Goal: Information Seeking & Learning: Learn about a topic

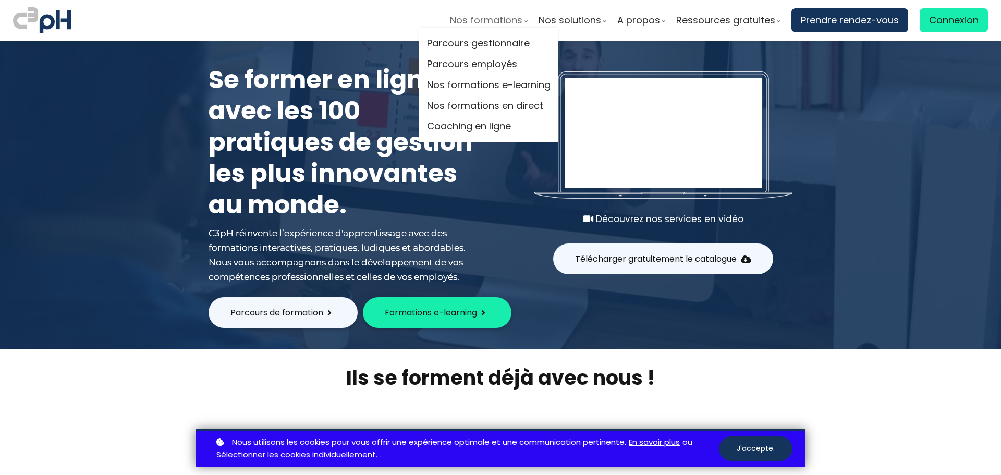
click at [486, 21] on span "Nos formations" at bounding box center [486, 21] width 72 height 16
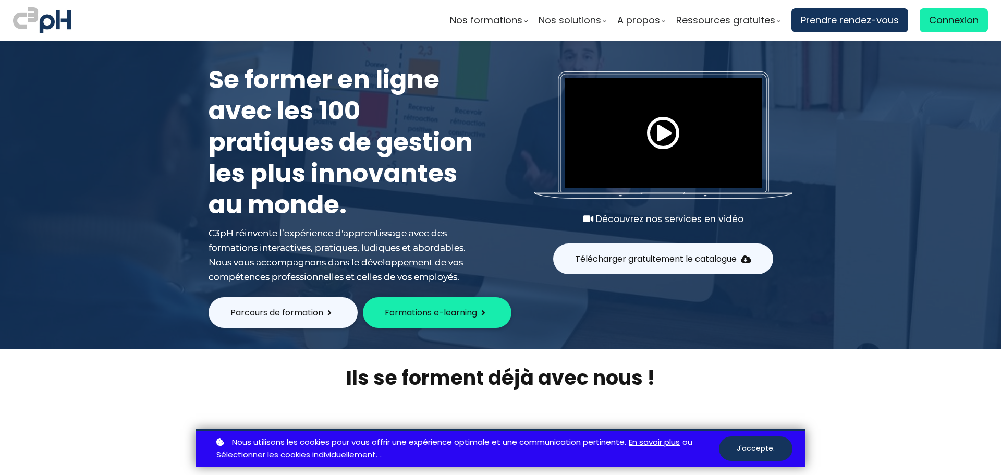
click at [474, 40] on section "Nos formations Parcours gestionnaire Parcours employés Nos formations e-learning" at bounding box center [500, 20] width 1001 height 41
click at [488, 28] on ul "Nos formations Parcours gestionnaire Parcours employés Nos formations e-learnin…" at bounding box center [719, 20] width 538 height 24
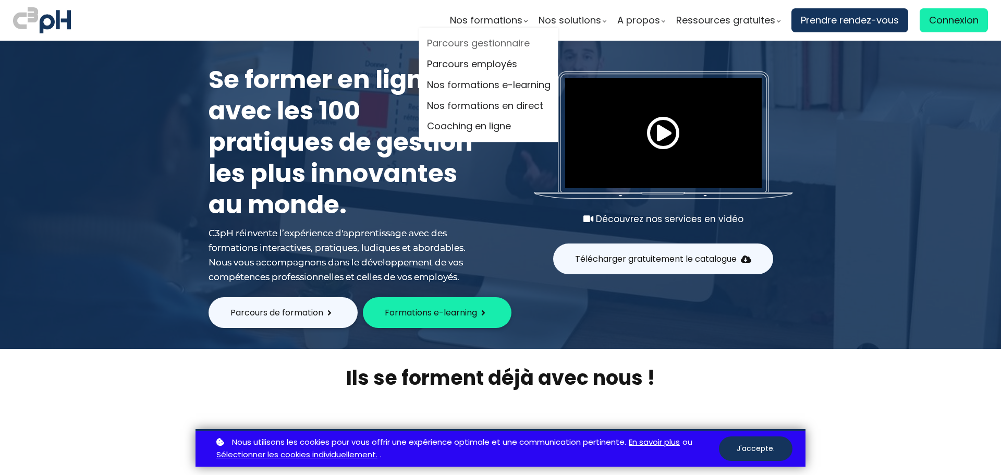
click at [481, 44] on link "Parcours gestionnaire" at bounding box center [489, 44] width 124 height 16
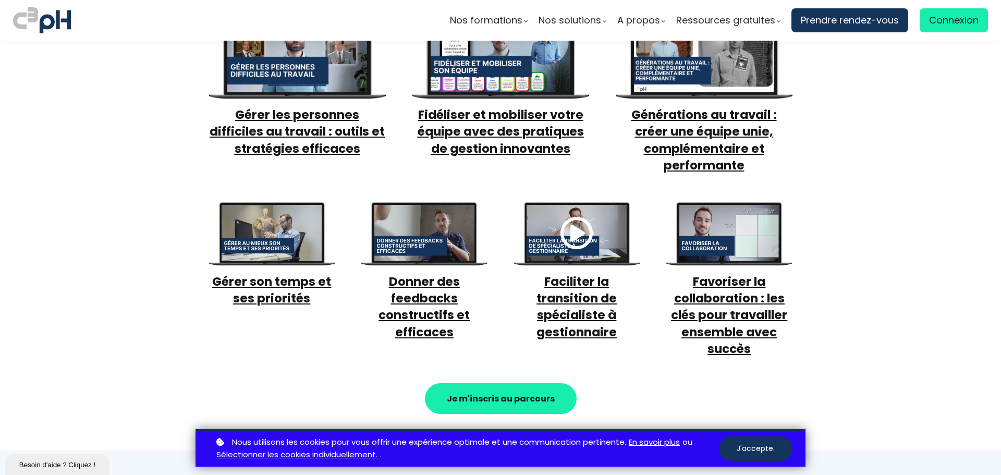
scroll to position [574, 0]
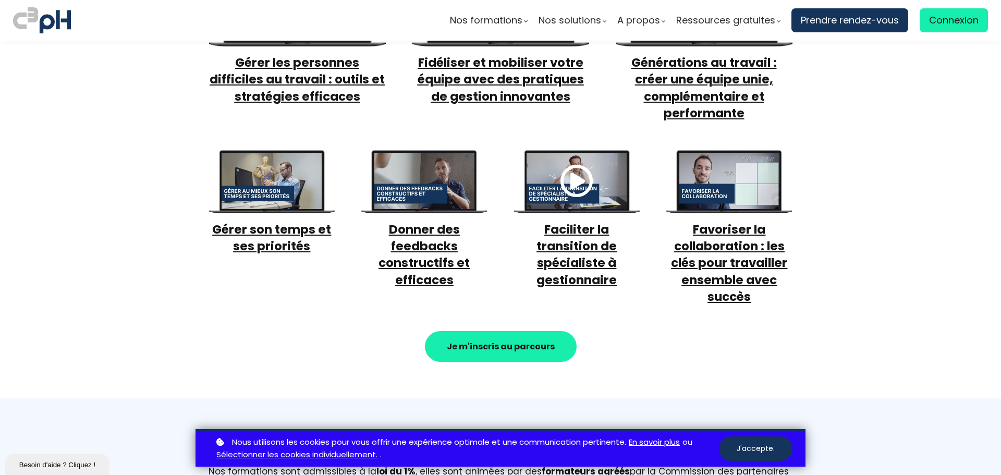
click at [283, 170] on div at bounding box center [272, 181] width 100 height 56
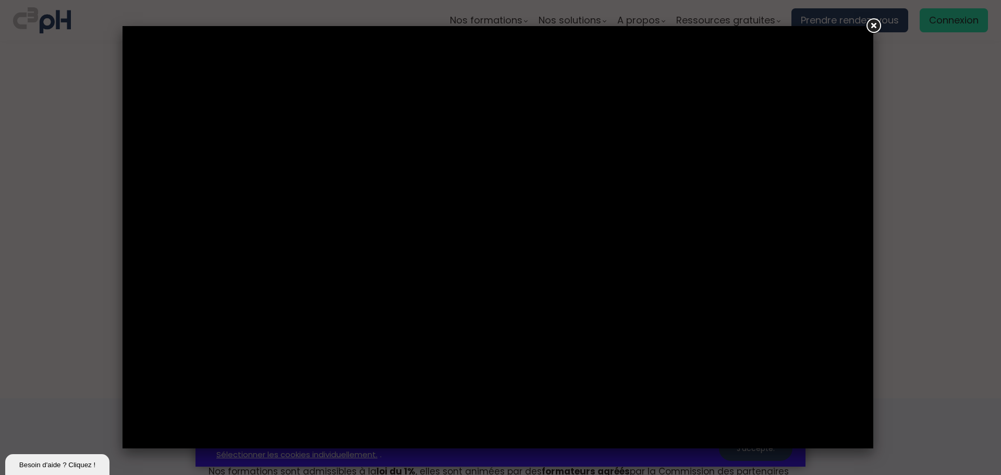
click at [874, 25] on link at bounding box center [873, 26] width 19 height 19
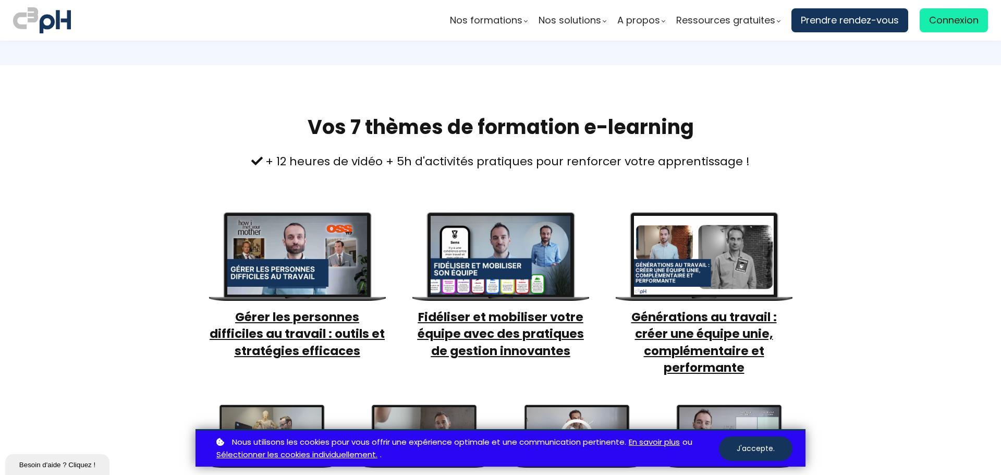
scroll to position [313, 0]
